Goal: Task Accomplishment & Management: Manage account settings

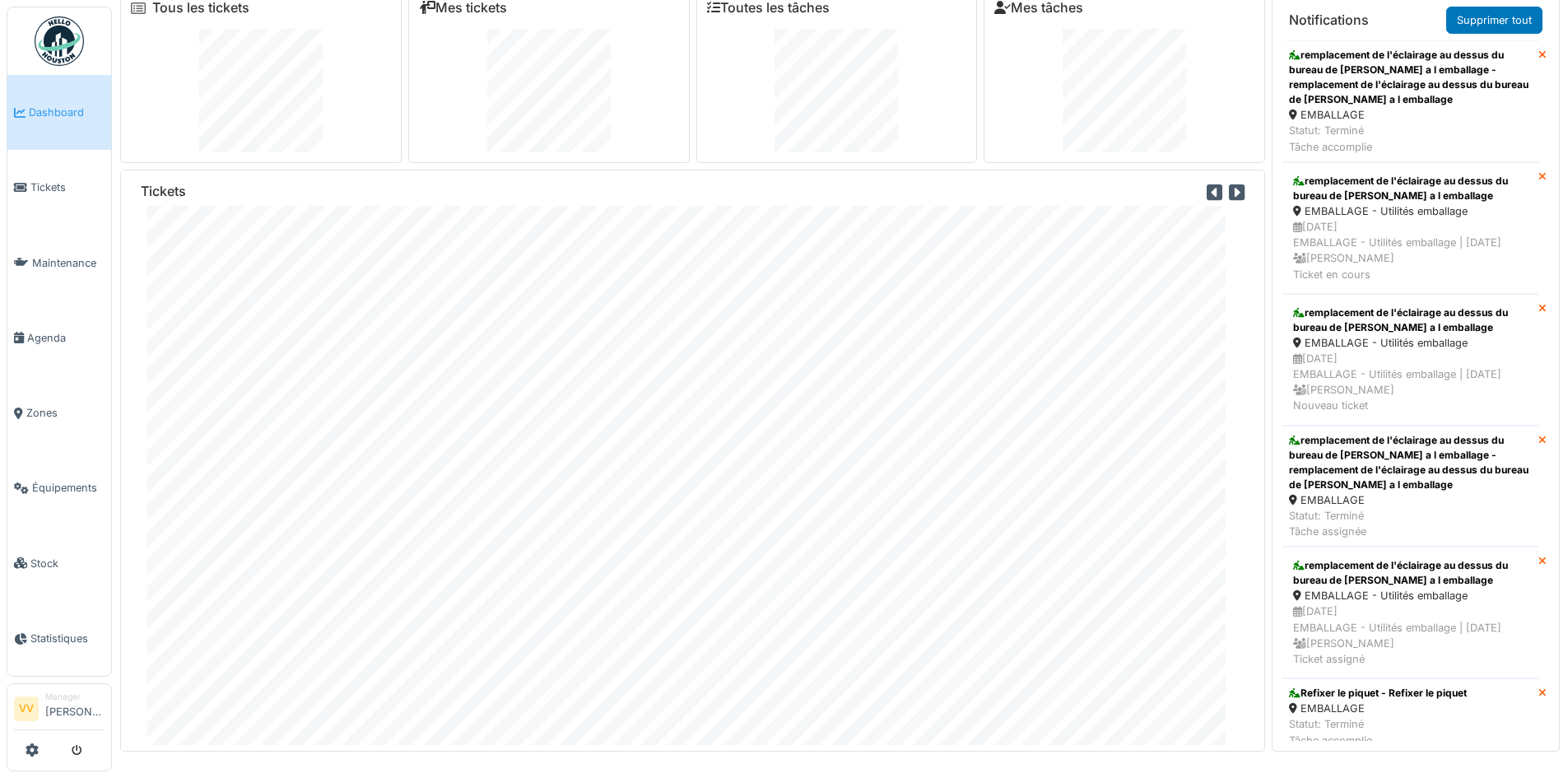
scroll to position [20, 0]
click at [69, 255] on span "Maintenance" at bounding box center [68, 263] width 72 height 16
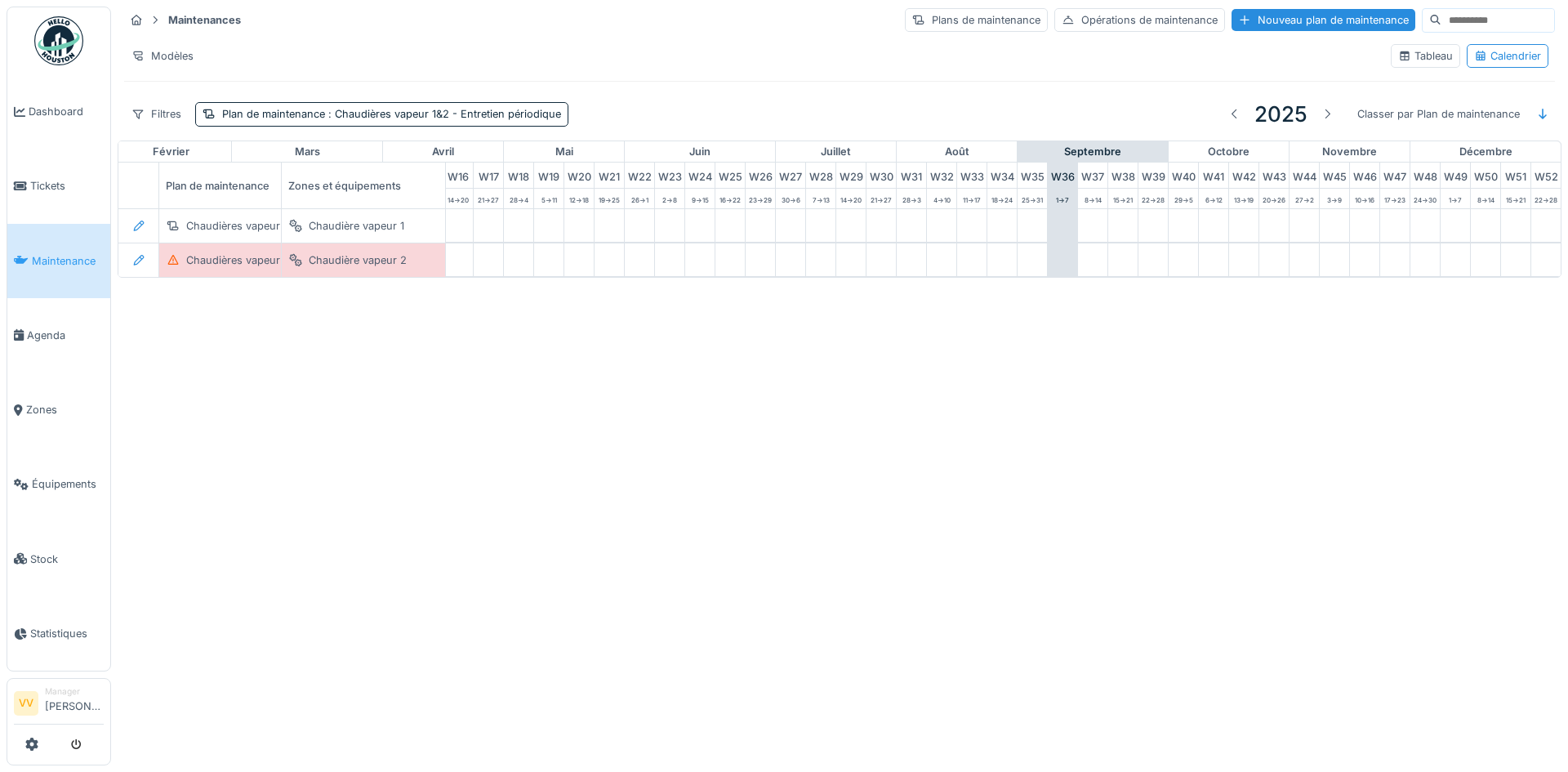
scroll to position [0, 535]
click at [47, 259] on span "Maintenance" at bounding box center [67, 261] width 72 height 16
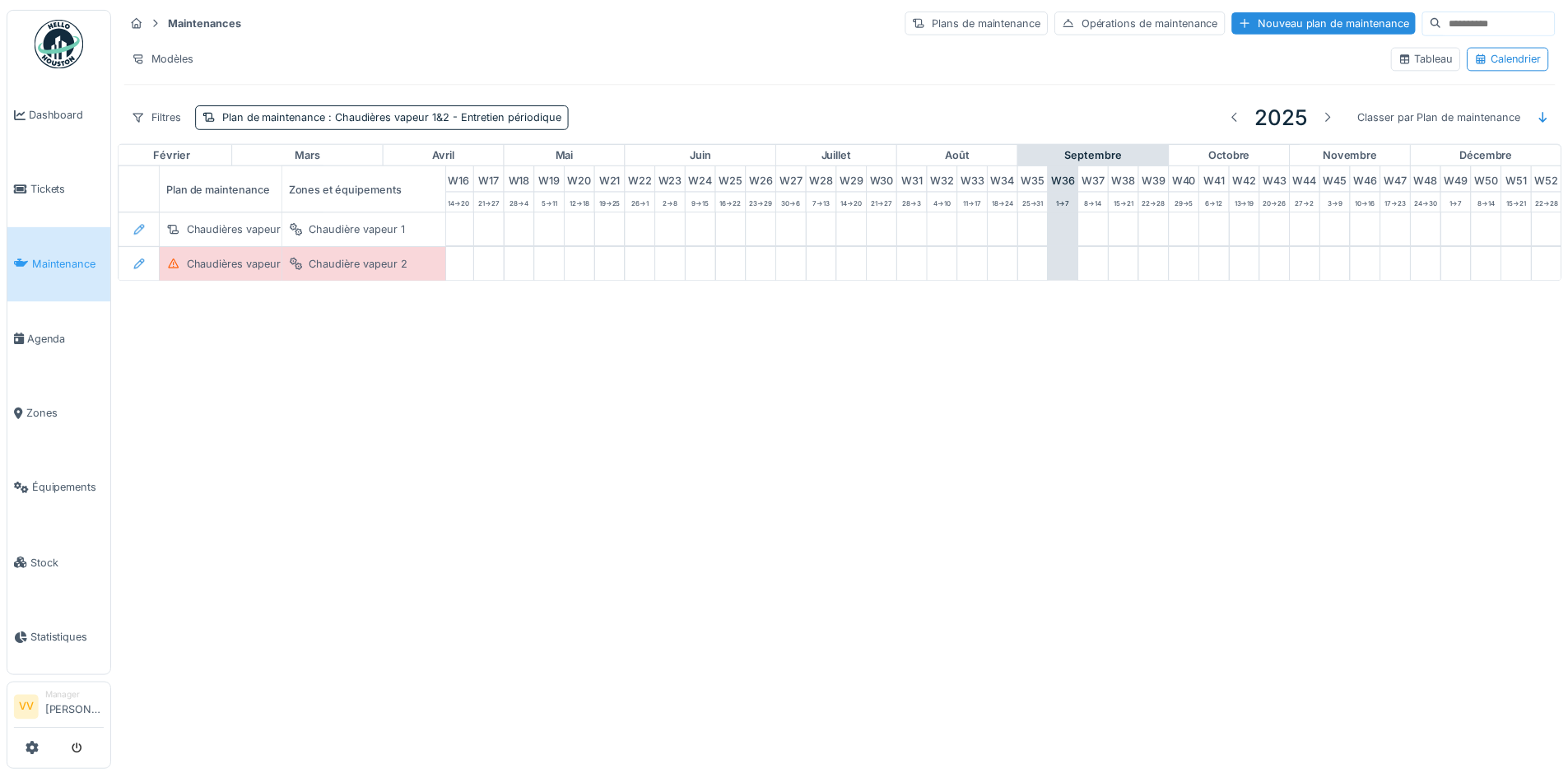
scroll to position [0, 202]
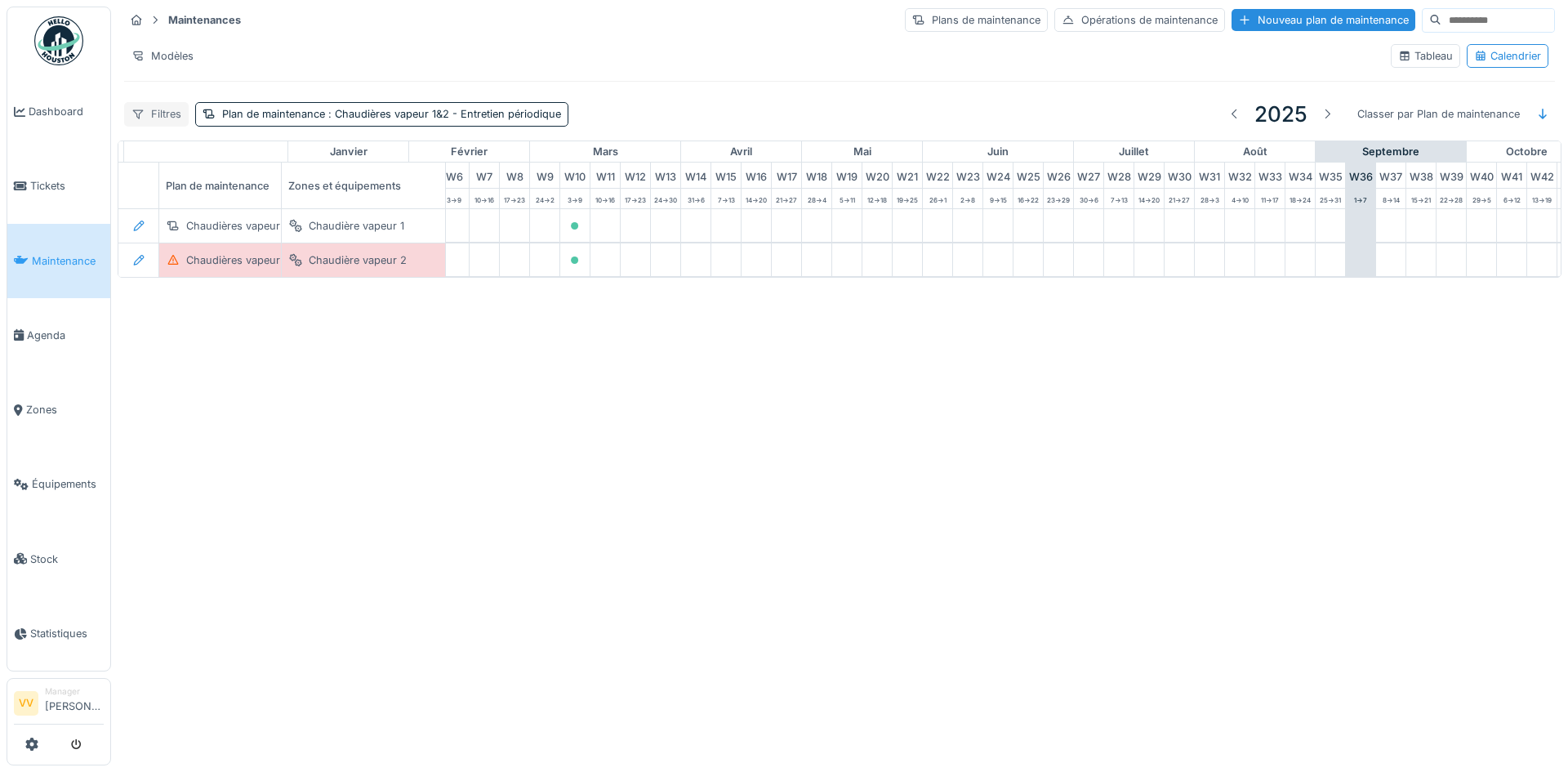
click at [167, 118] on div "Filtres" at bounding box center [156, 113] width 65 height 24
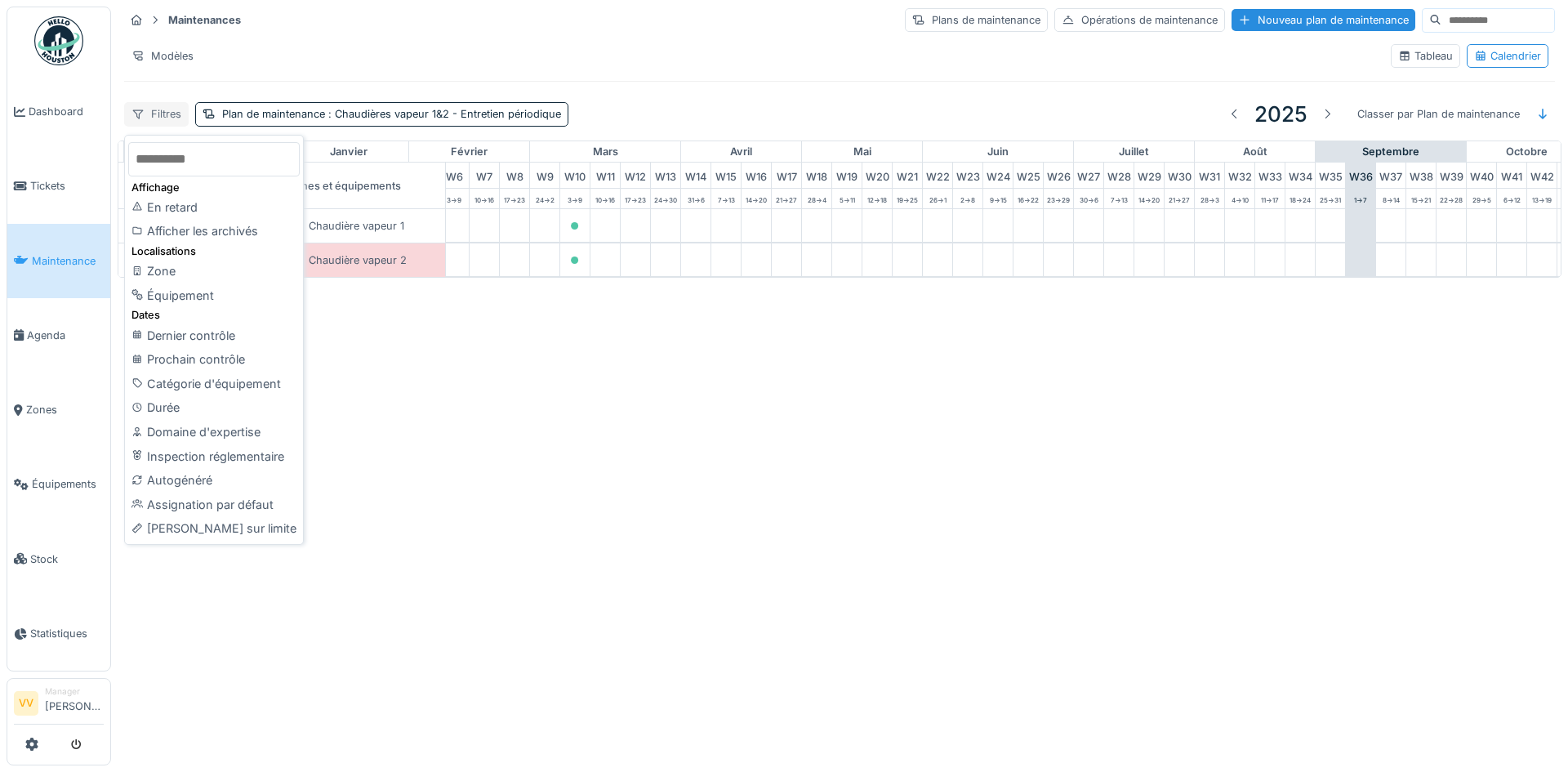
click at [167, 118] on div "Filtres" at bounding box center [156, 113] width 65 height 24
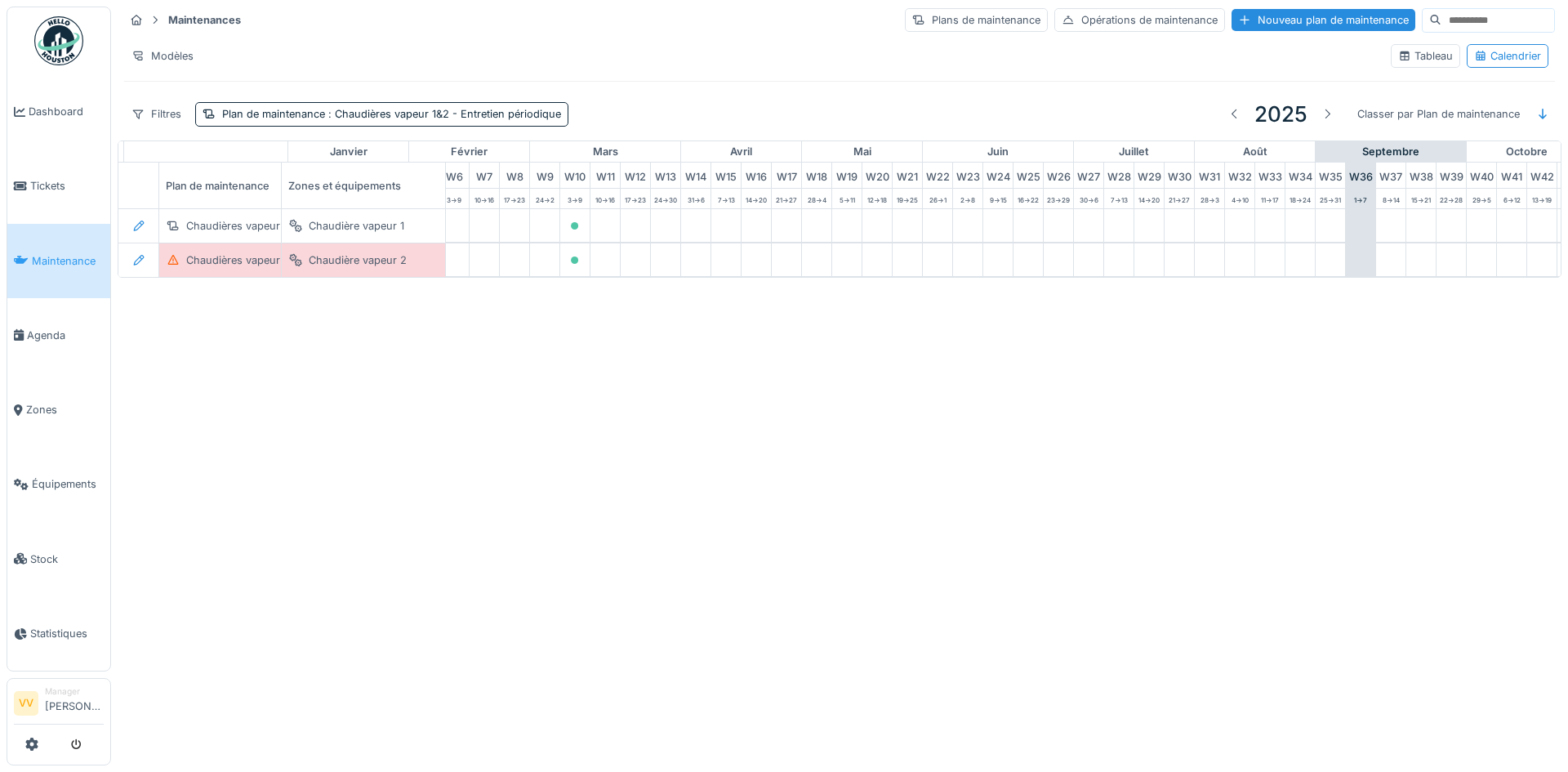
drag, startPoint x: 167, startPoint y: 116, endPoint x: 686, endPoint y: 652, distance: 746.1
click at [689, 692] on div "Annuler Maintenances Plans de maintenance Opérations de maintenance Nouveau pla…" at bounding box center [784, 386] width 1568 height 772
click at [153, 120] on div "Filtres" at bounding box center [156, 113] width 65 height 24
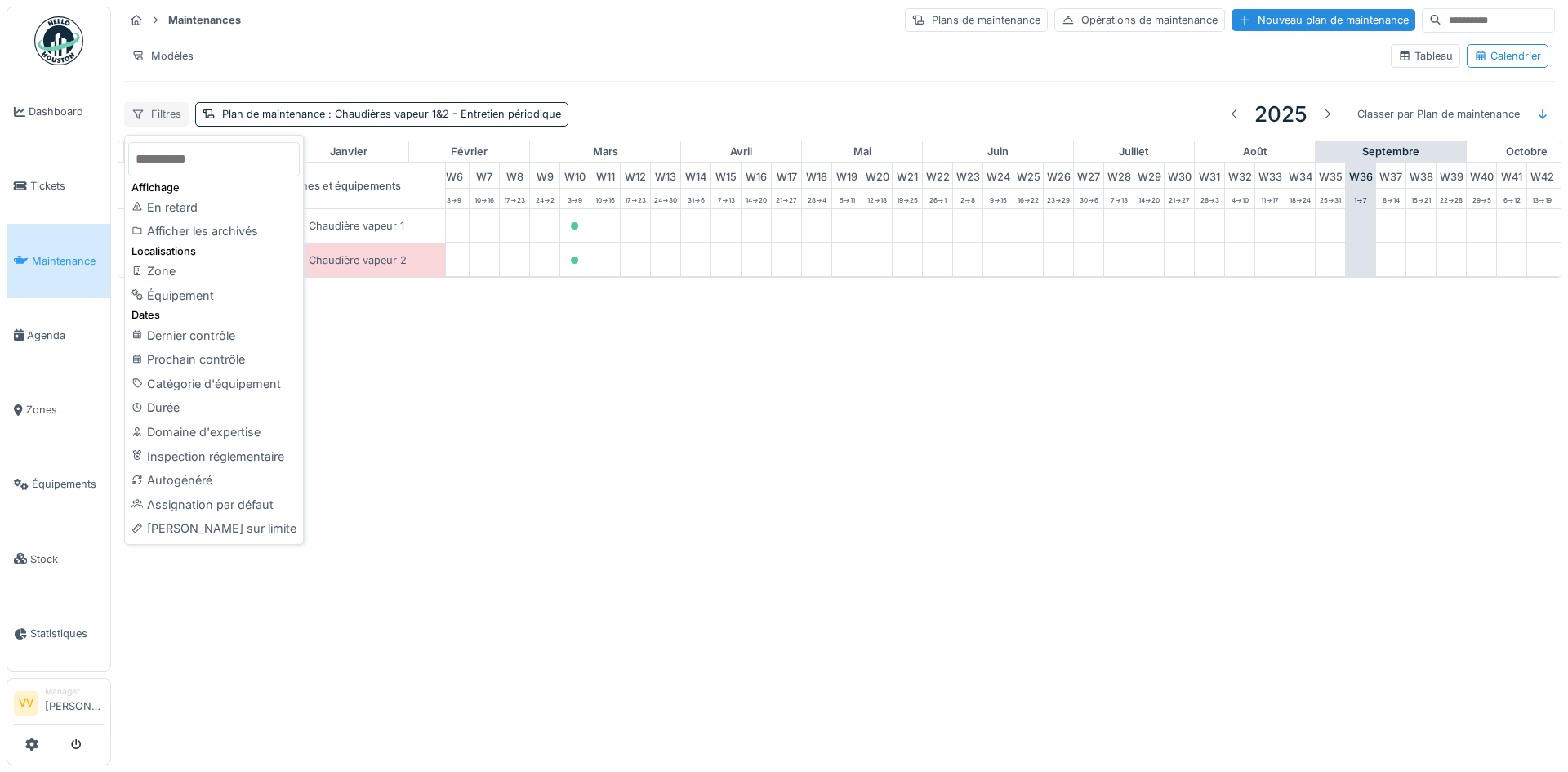
click at [153, 120] on div "Filtres" at bounding box center [156, 113] width 65 height 24
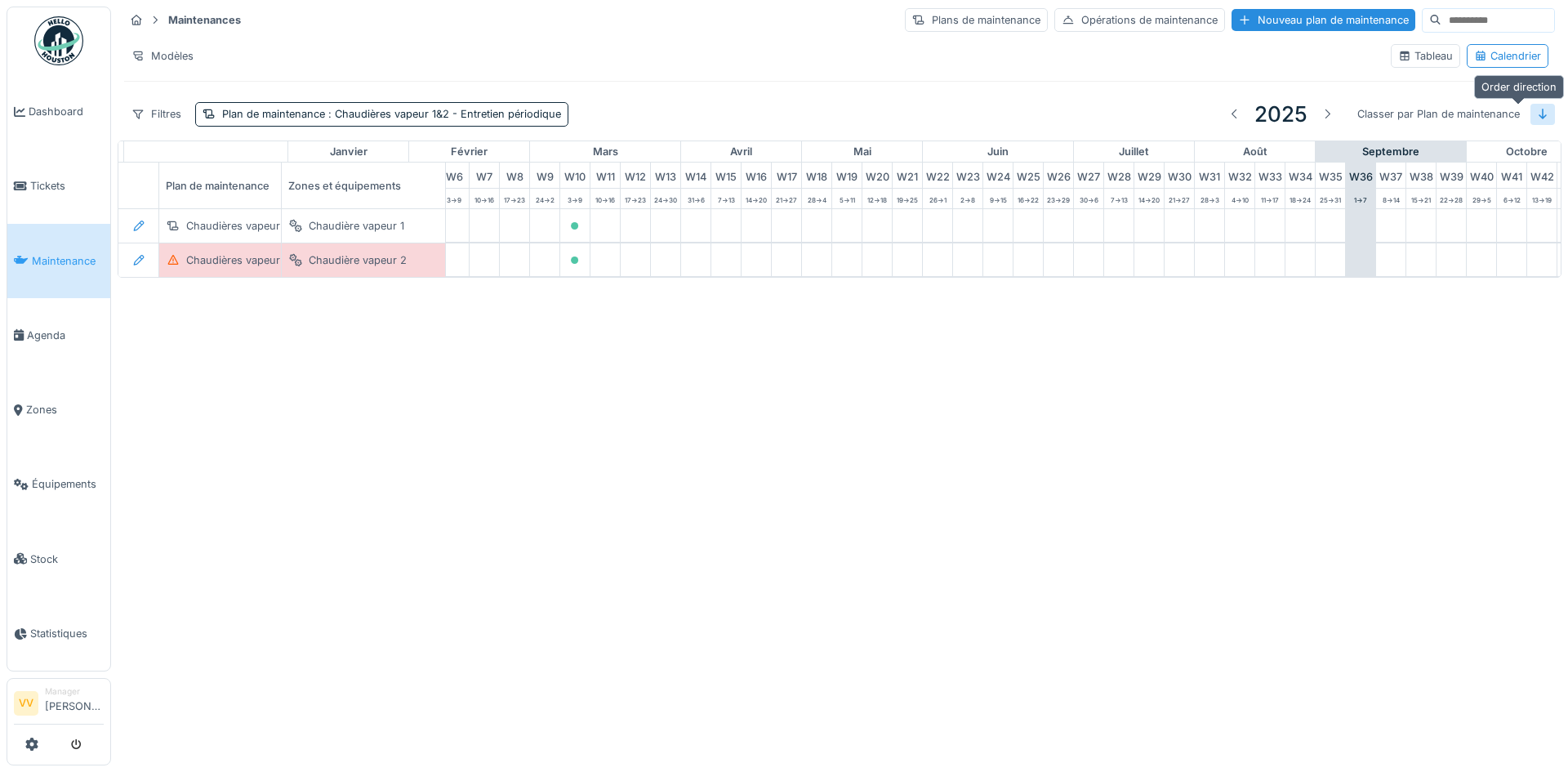
click at [1536, 112] on icon at bounding box center [1542, 114] width 13 height 11
click at [152, 48] on div "Modèles" at bounding box center [162, 56] width 77 height 24
click at [258, 111] on div "Plan de maintenance : Chaudières vapeur 1&2 - Entretien périodique" at bounding box center [391, 114] width 339 height 16
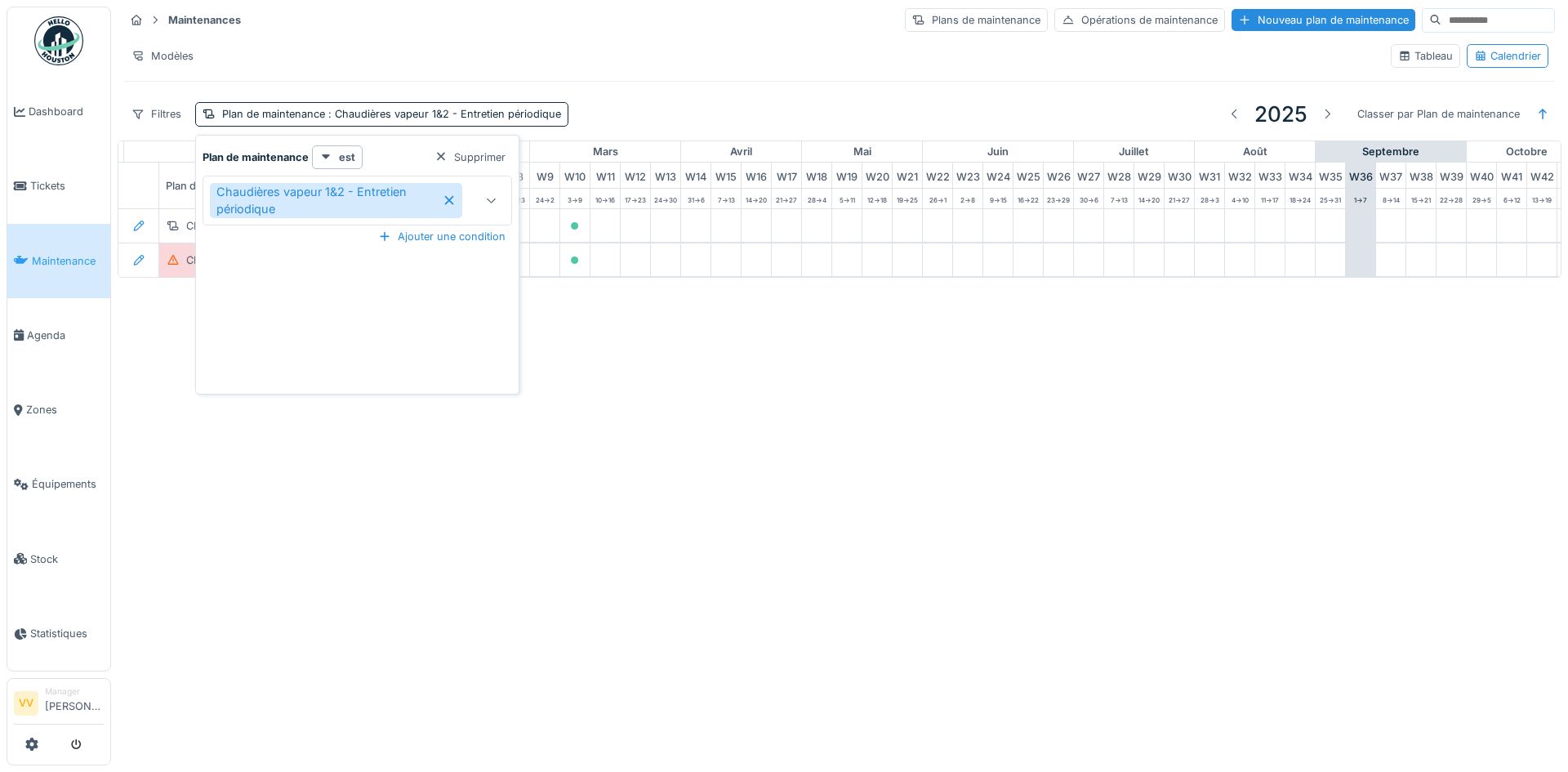
click at [449, 201] on icon at bounding box center [449, 200] width 9 height 9
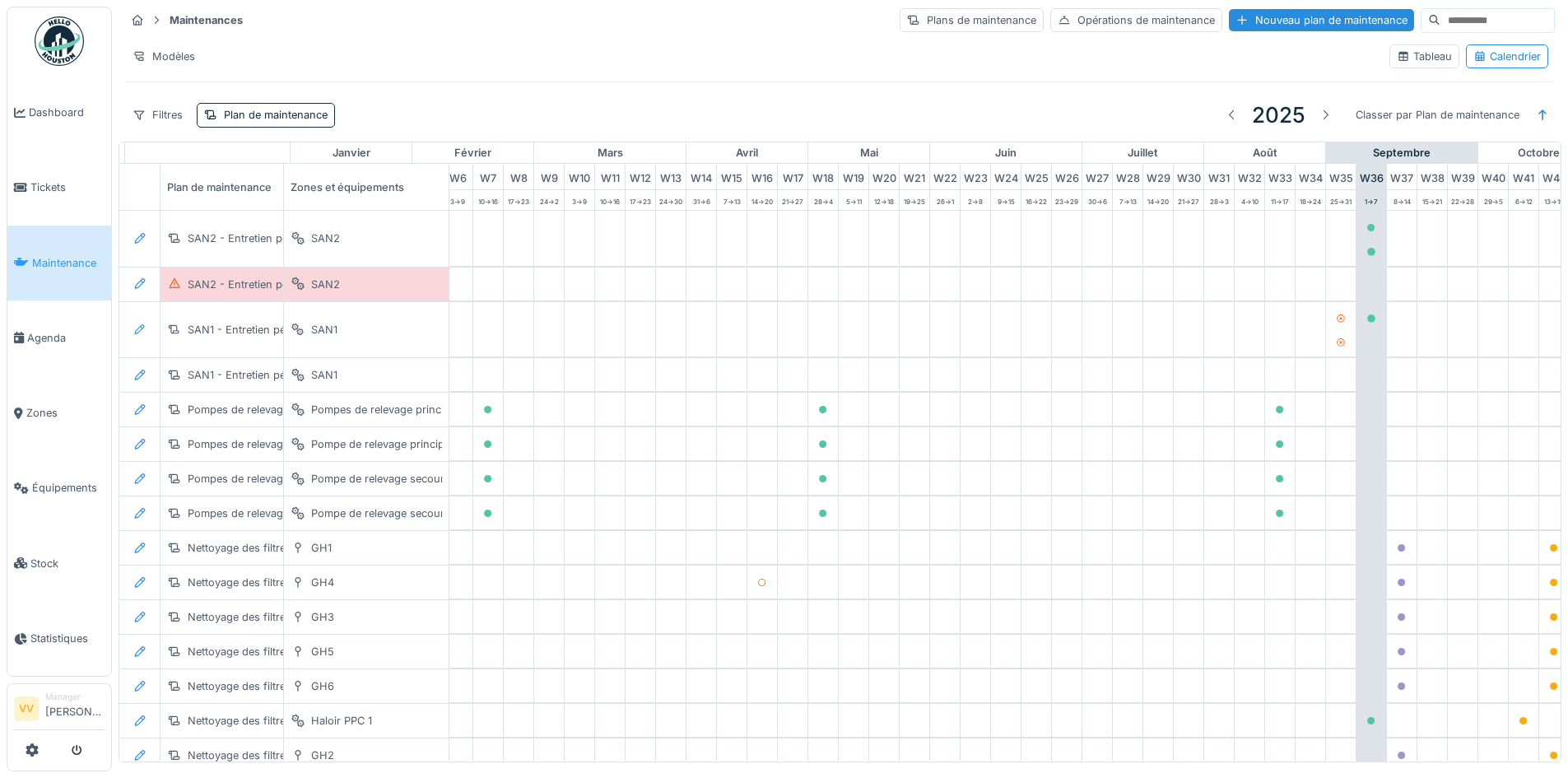
click at [711, 48] on div "Modèles" at bounding box center [751, 56] width 1251 height 24
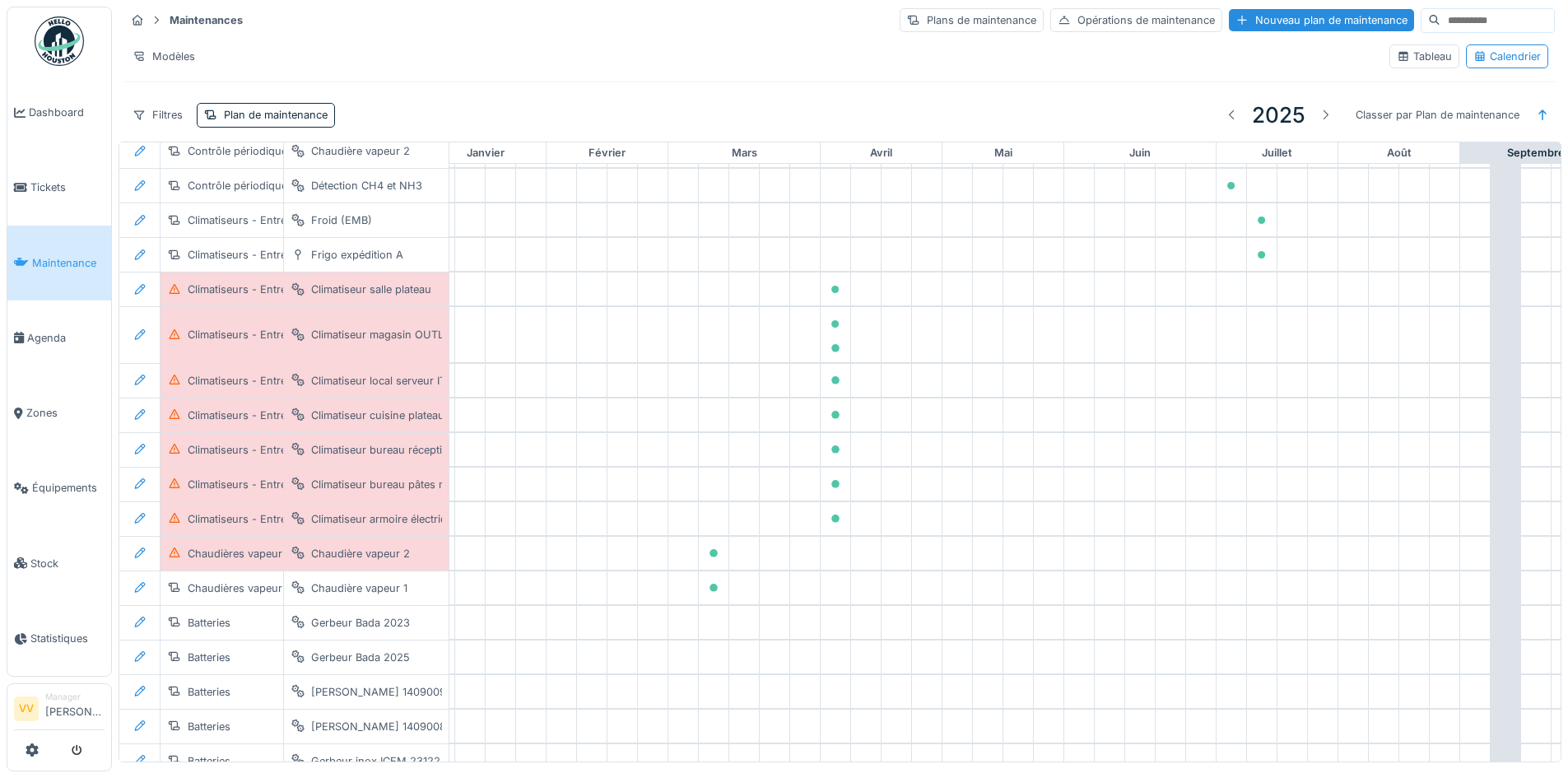
scroll to position [1797, 0]
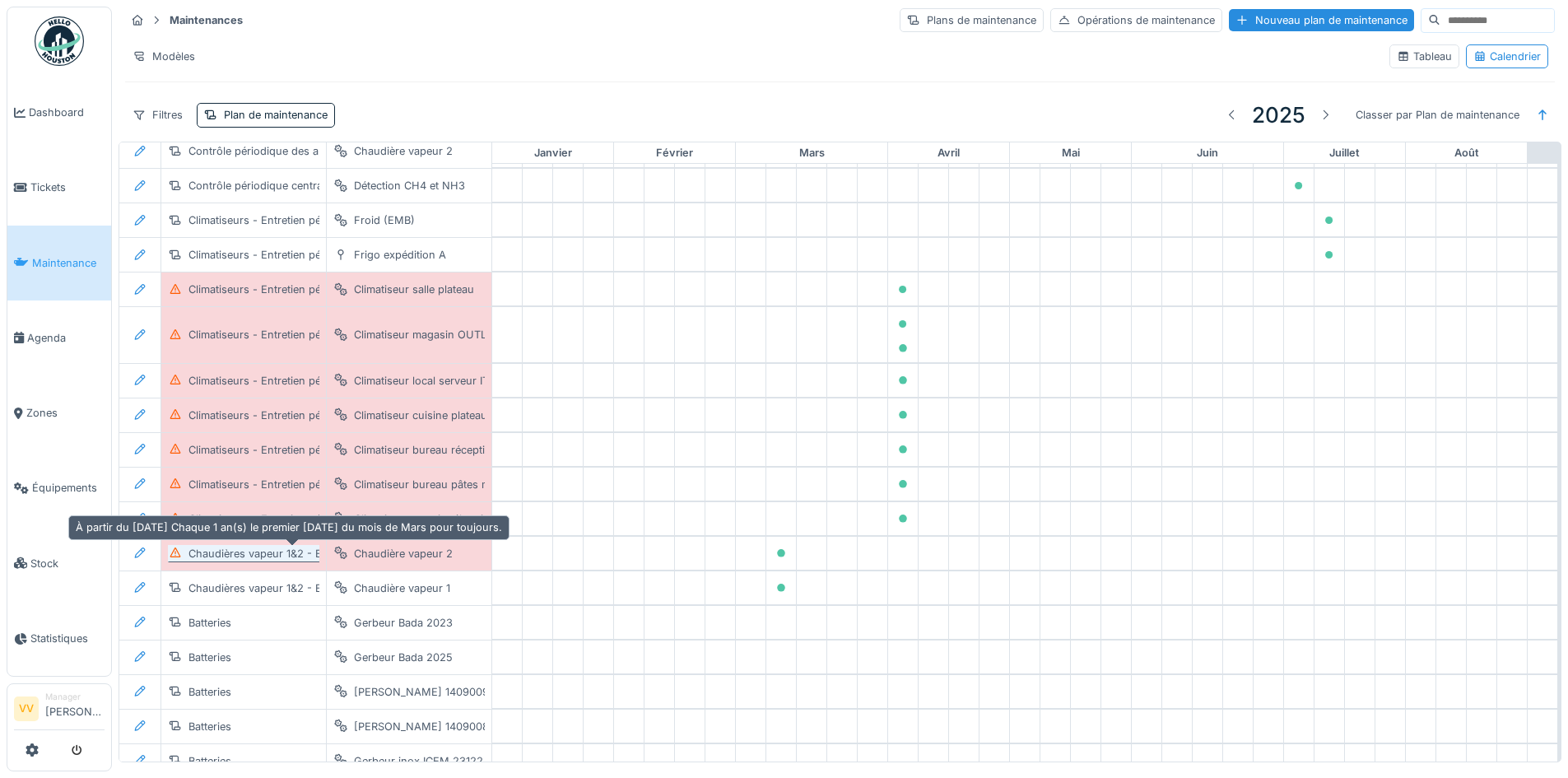
click at [200, 553] on div "Chaudières vapeur 1&2 - Entretien périodique" at bounding box center [302, 553] width 228 height 16
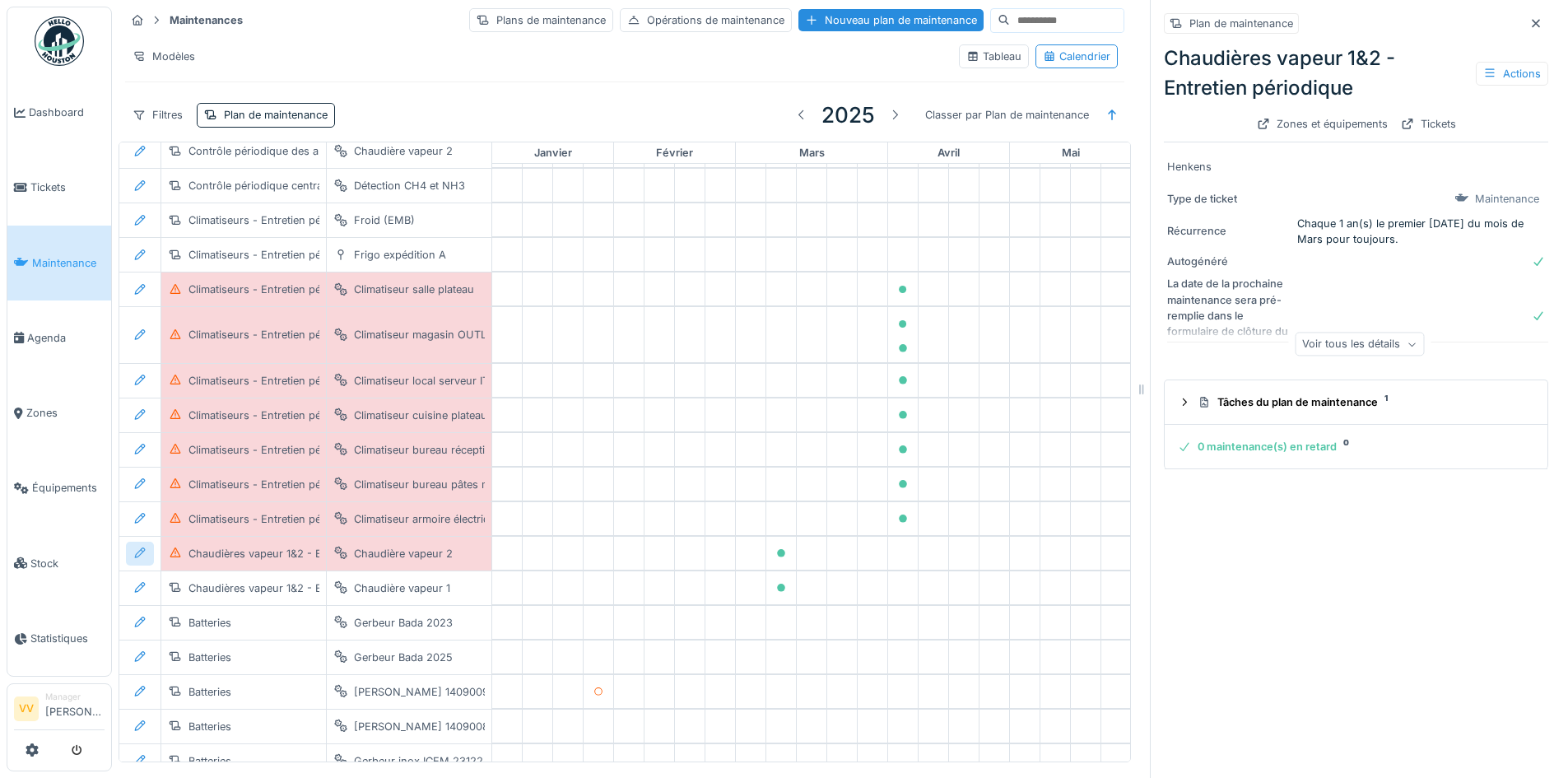
click at [144, 556] on icon at bounding box center [139, 552] width 13 height 11
click at [233, 618] on div "Modifier le plan de maintenance" at bounding box center [230, 614] width 200 height 25
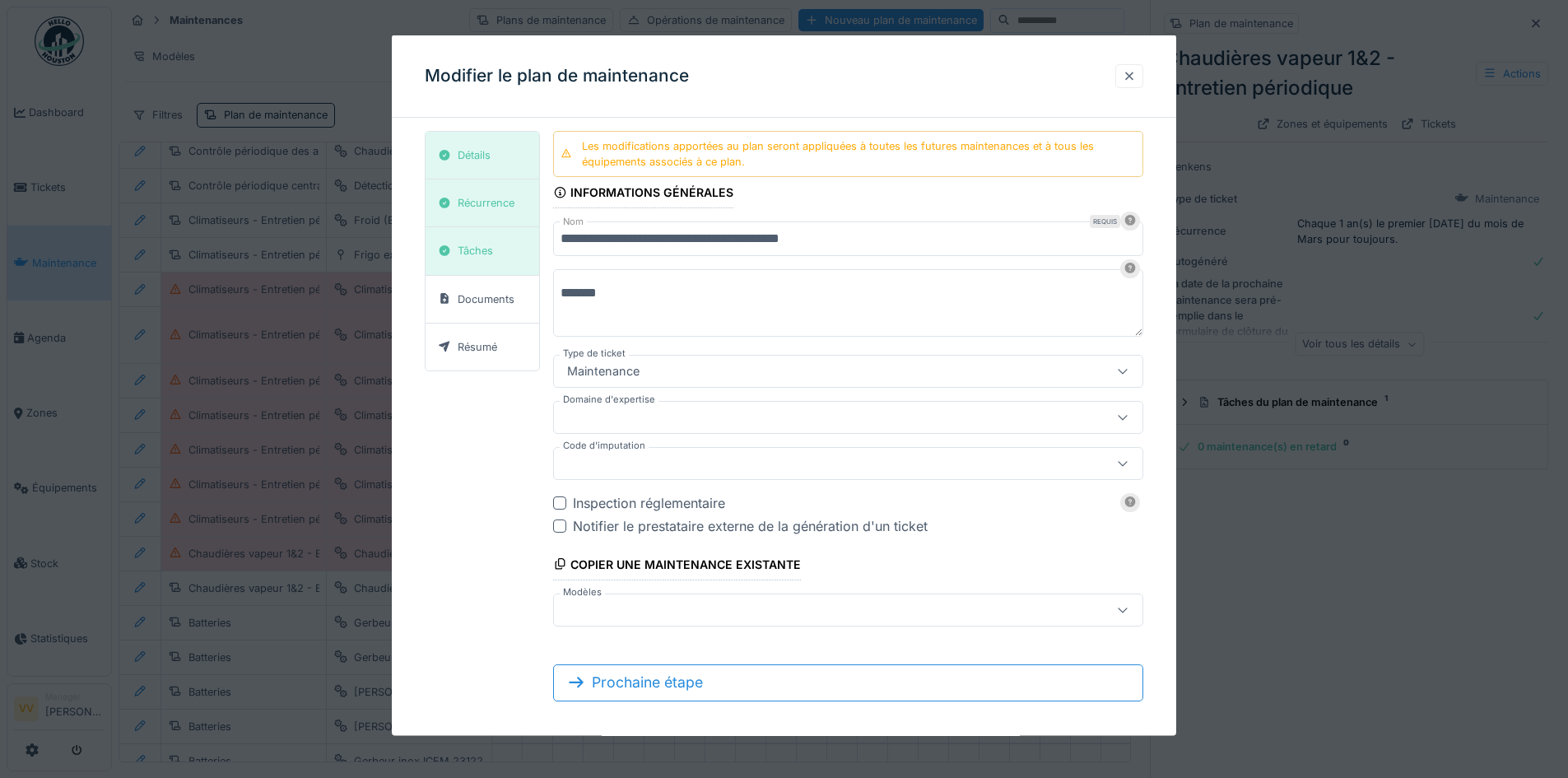
click at [1136, 78] on div at bounding box center [1129, 76] width 13 height 16
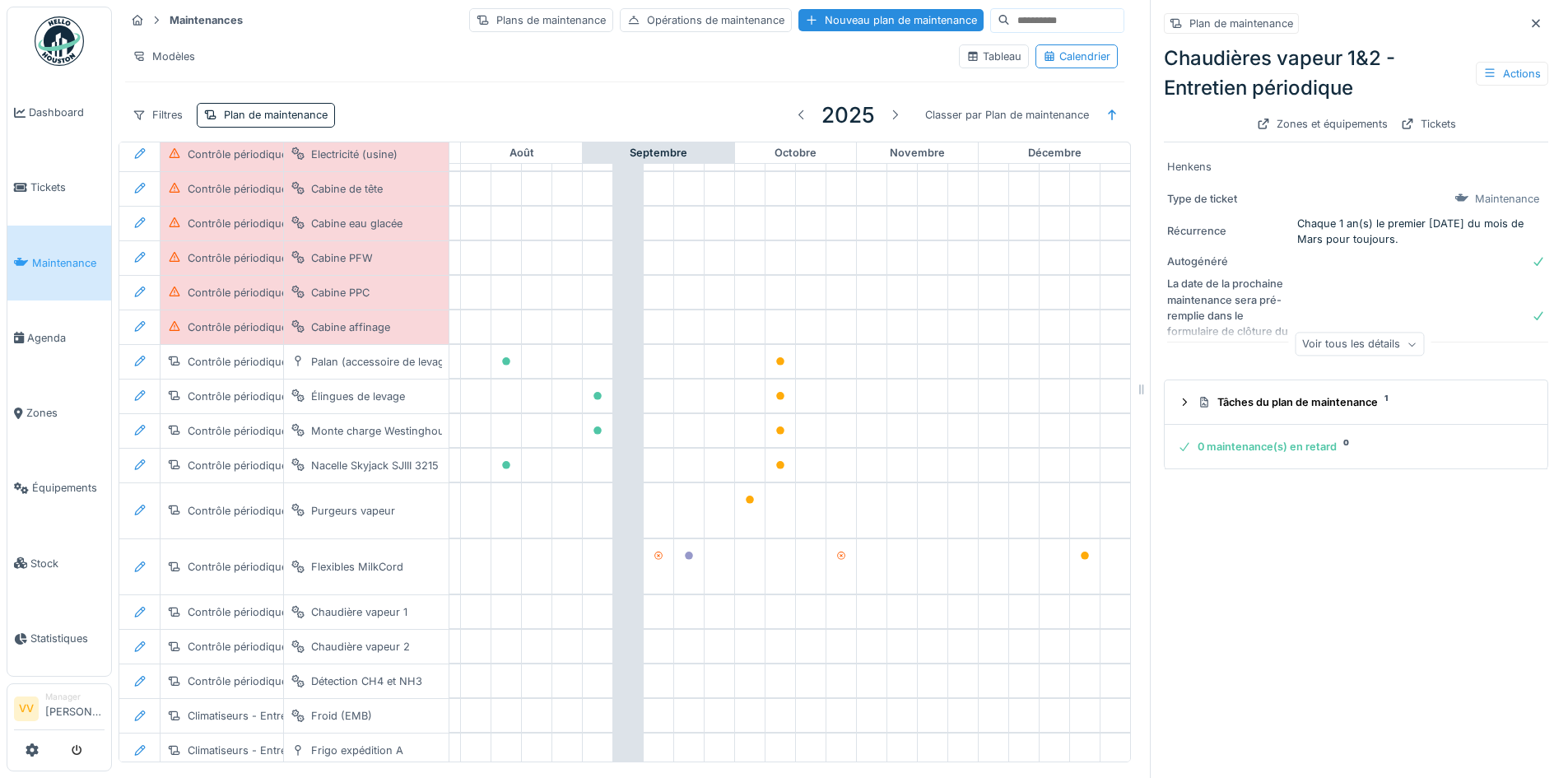
scroll to position [1237, 982]
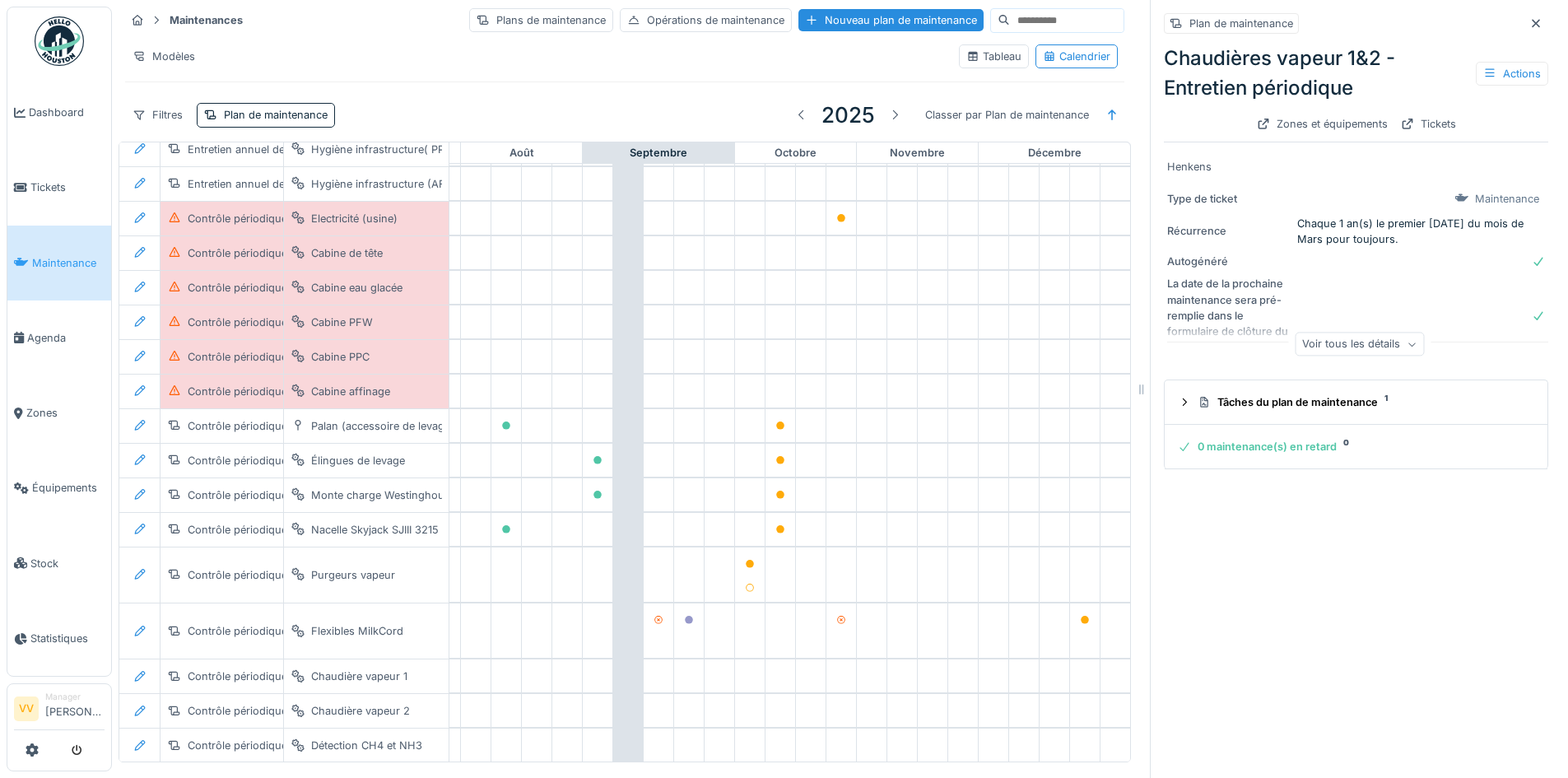
click at [1288, 536] on div "Plan de maintenance Chaudières vapeur 1&2 - Entretien périodique Actions Zones …" at bounding box center [1355, 389] width 411 height 778
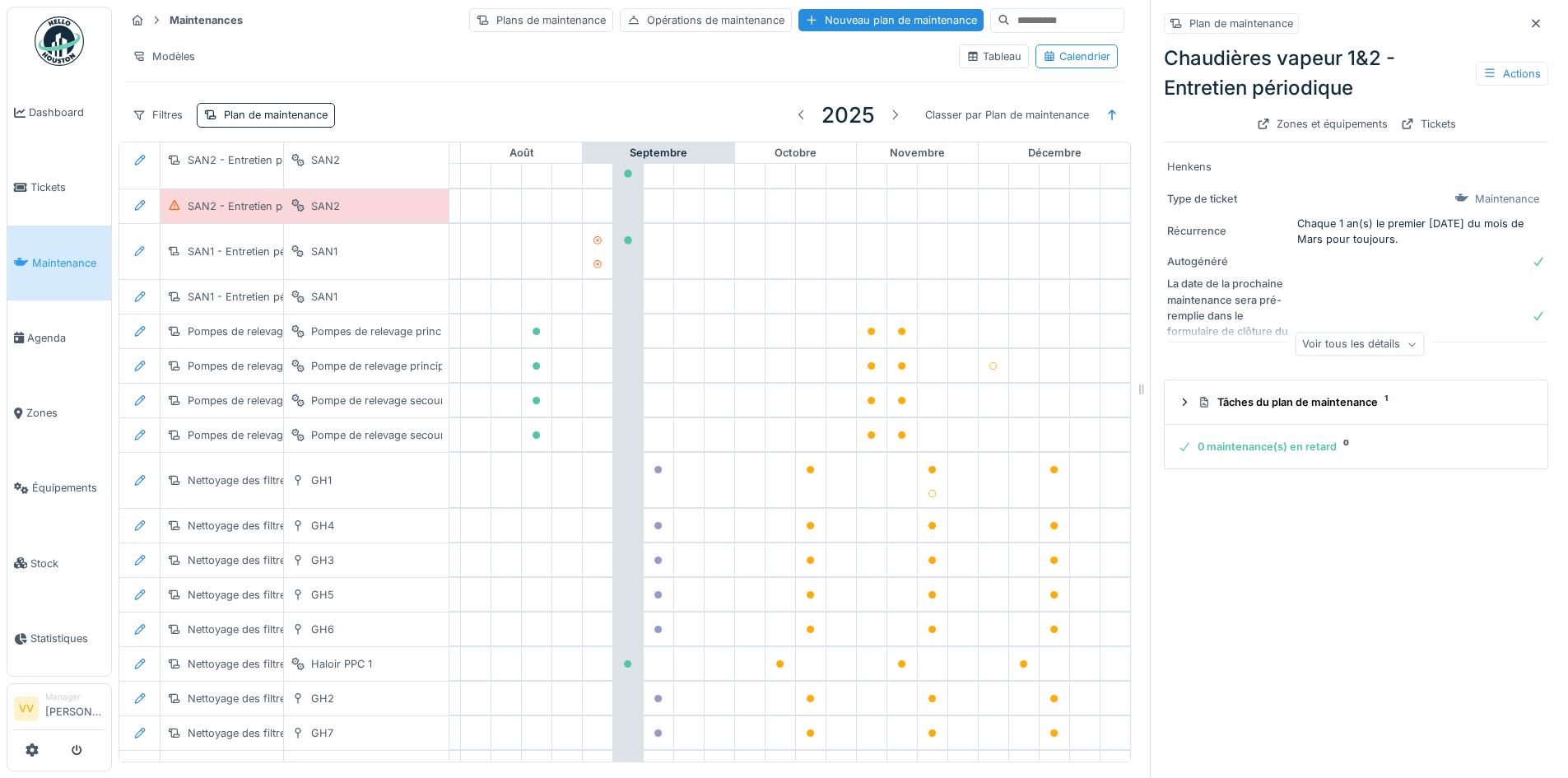
scroll to position [0, 982]
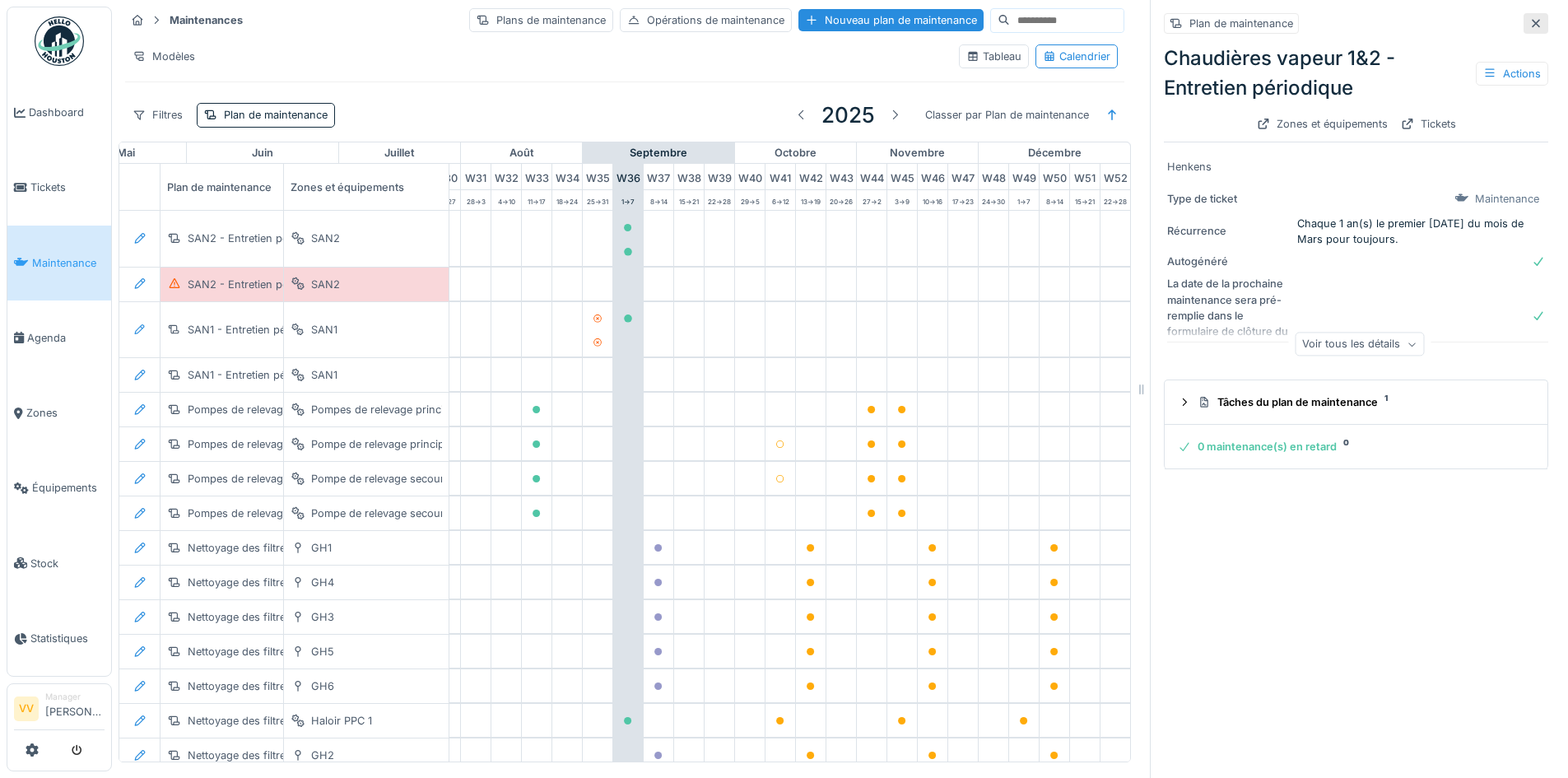
click at [1530, 18] on icon at bounding box center [1536, 23] width 13 height 11
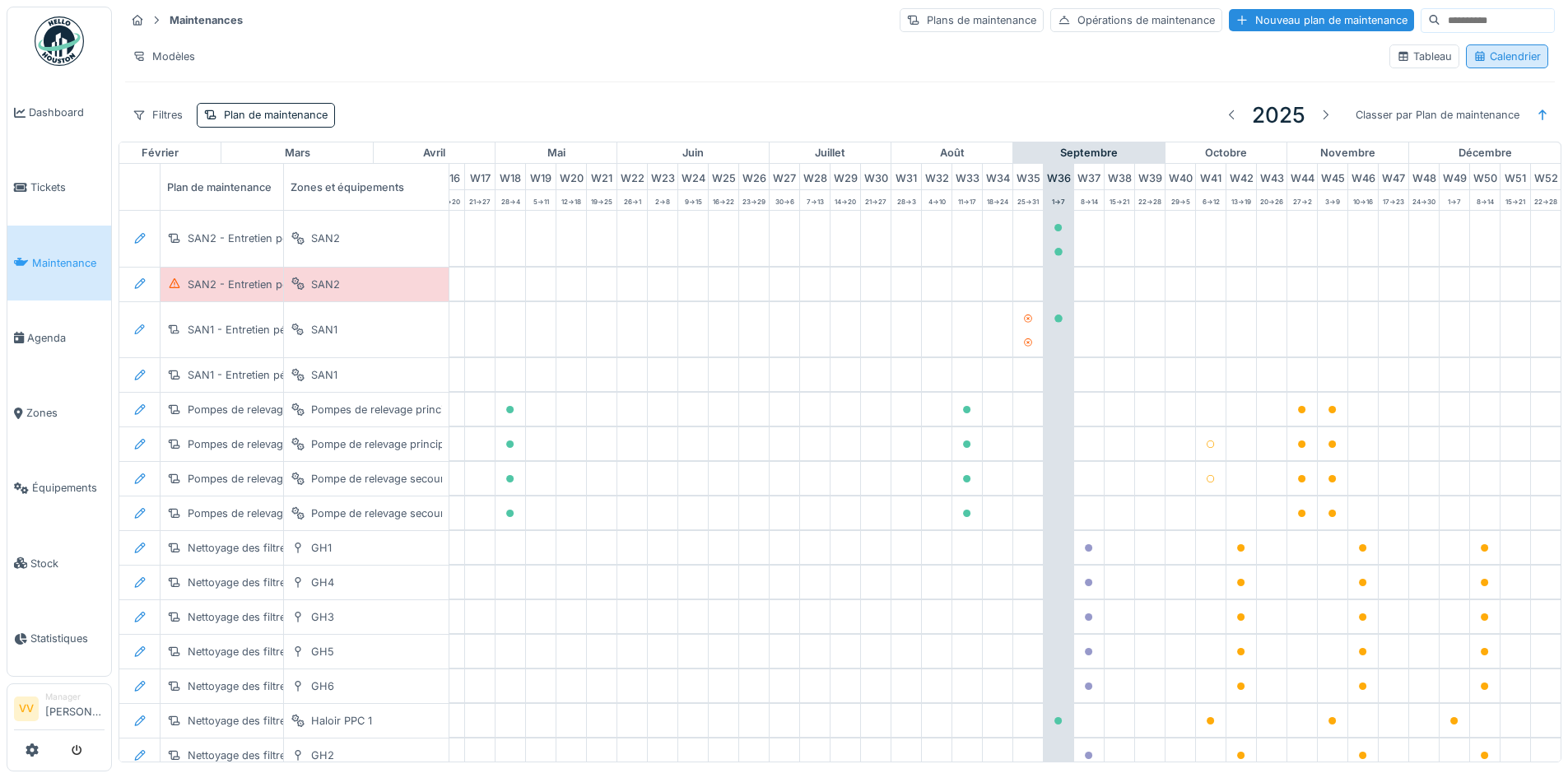
scroll to position [0, 552]
